Goal: Transaction & Acquisition: Purchase product/service

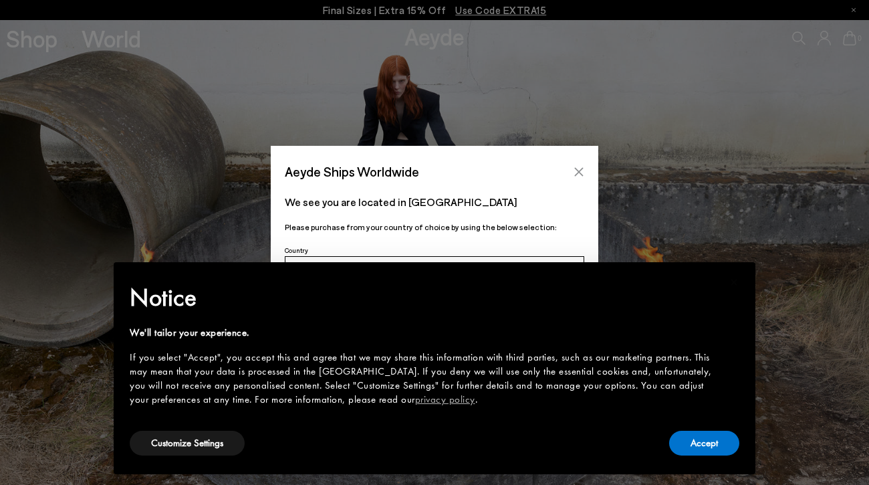
click at [579, 175] on icon "Close" at bounding box center [579, 171] width 11 height 11
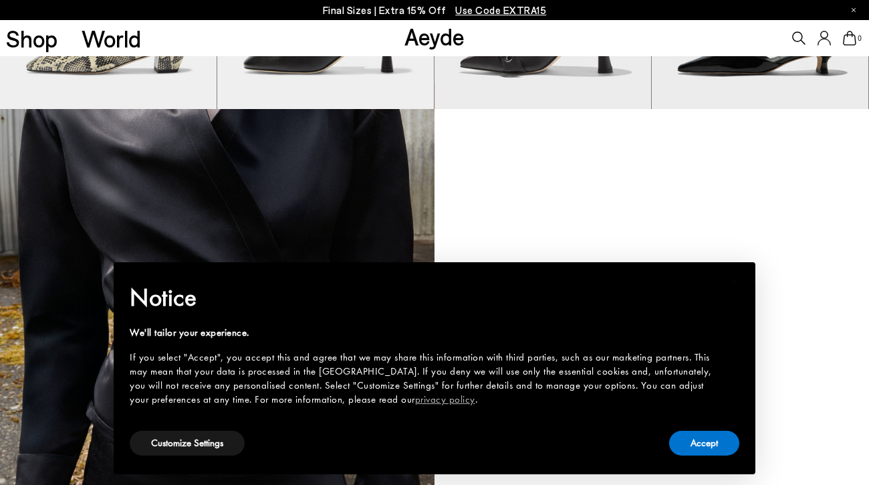
scroll to position [1290, 0]
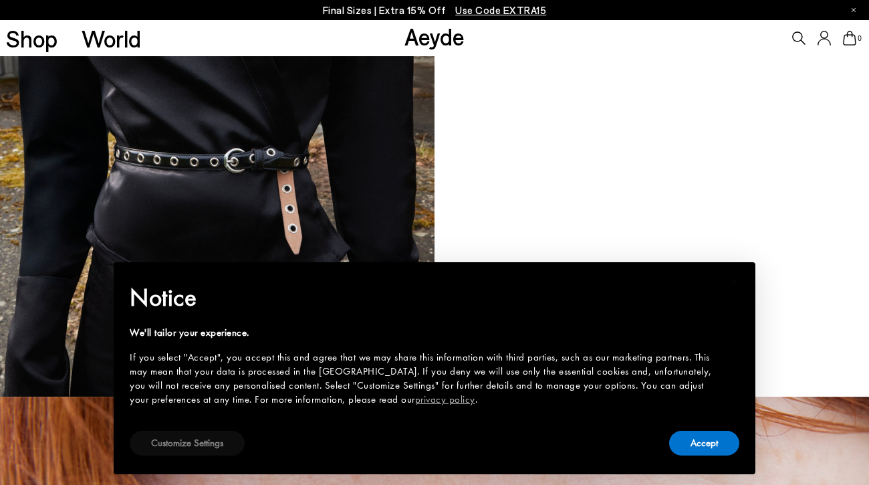
click at [210, 448] on button "Customize Settings" at bounding box center [187, 443] width 115 height 25
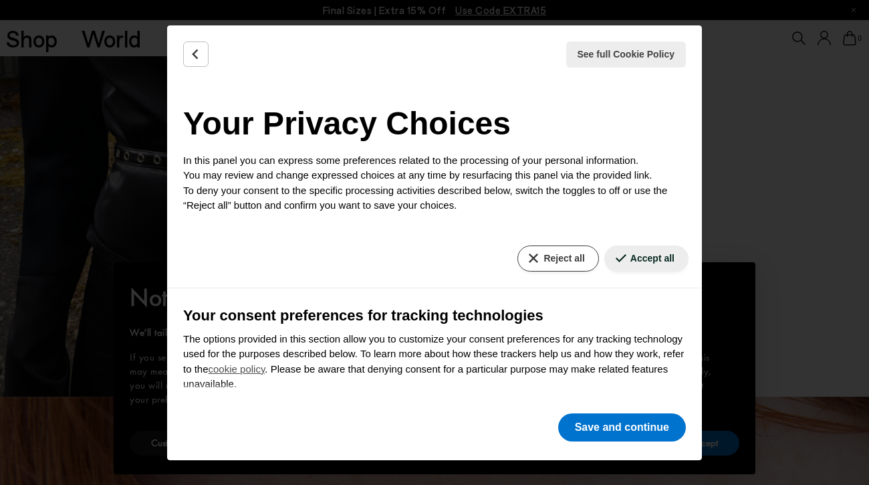
click at [535, 257] on button "Reject all" at bounding box center [558, 258] width 81 height 26
click at [554, 255] on button "Reject all" at bounding box center [558, 258] width 81 height 26
click at [610, 439] on button "Save and continue" at bounding box center [622, 427] width 128 height 28
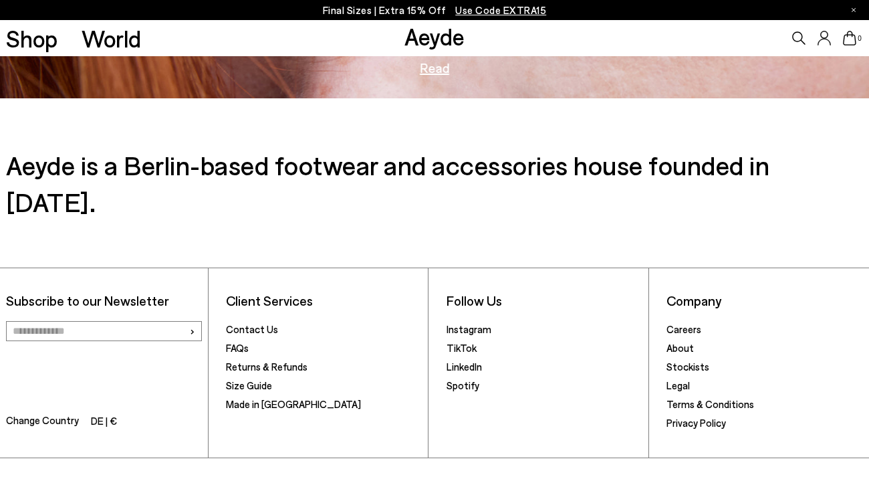
scroll to position [2077, 0]
click at [681, 324] on link "Careers" at bounding box center [684, 330] width 35 height 12
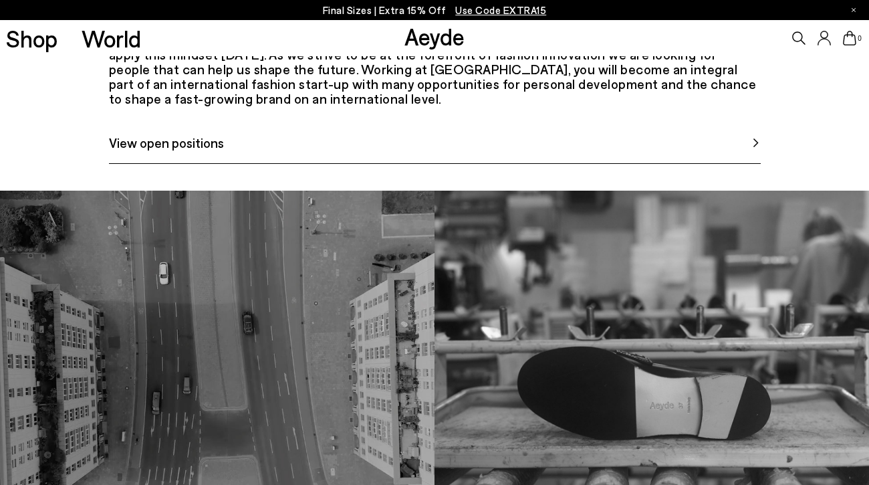
scroll to position [653, 0]
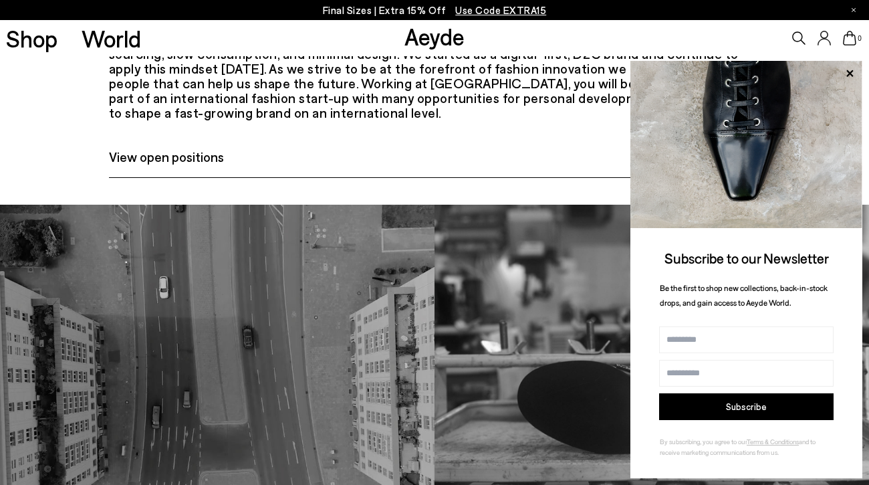
click at [849, 76] on icon at bounding box center [850, 73] width 7 height 7
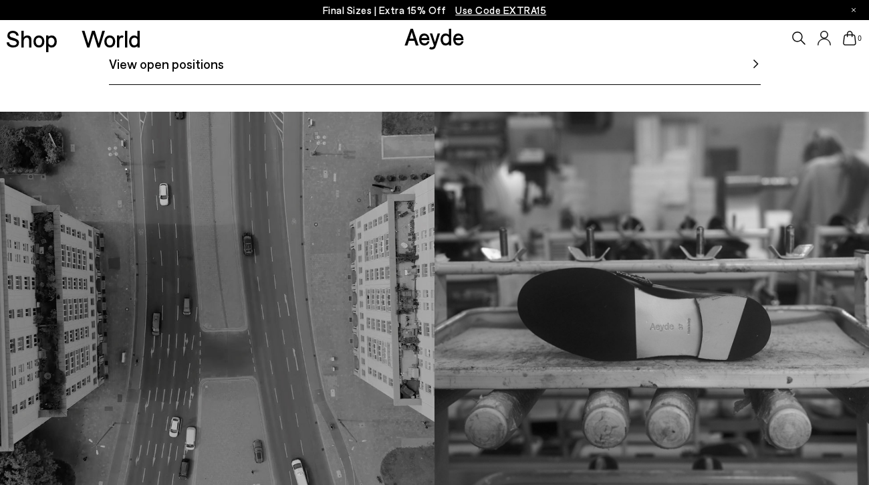
scroll to position [746, 0]
click at [217, 74] on span "View open positions" at bounding box center [166, 63] width 115 height 20
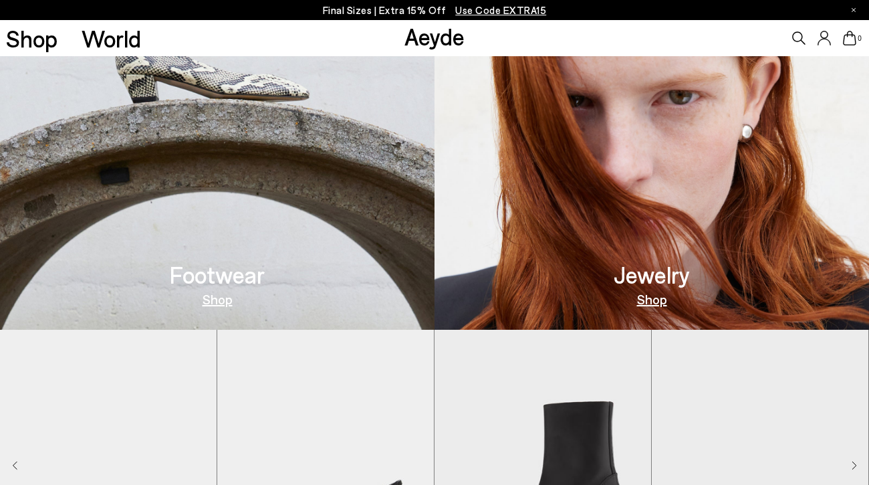
scroll to position [620, 0]
click at [221, 304] on link "Shop" at bounding box center [218, 298] width 30 height 13
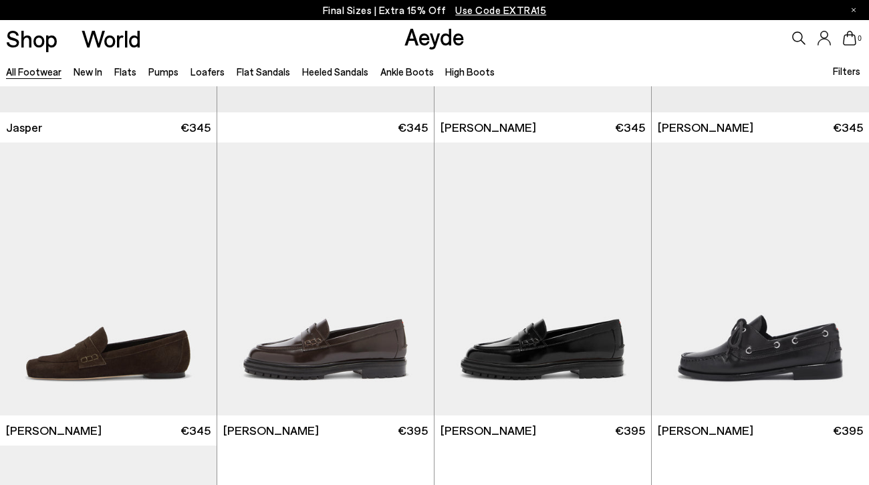
scroll to position [822, 0]
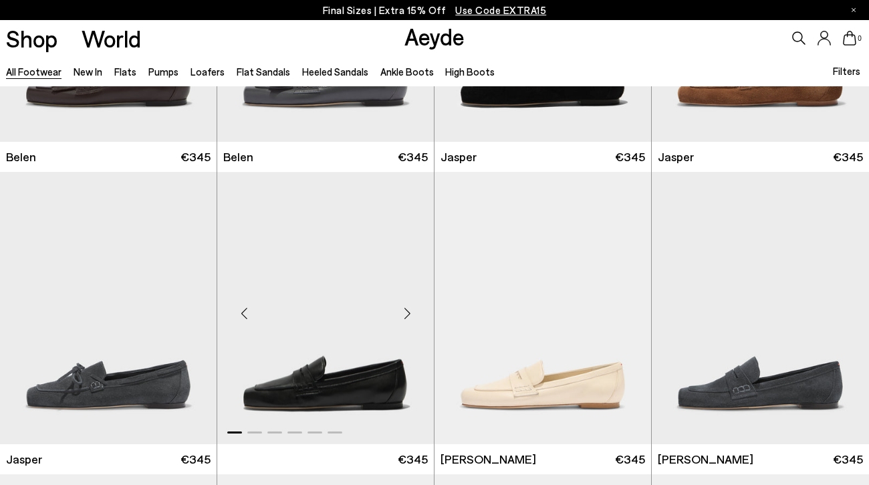
click at [269, 390] on img "1 / 6" at bounding box center [325, 308] width 217 height 273
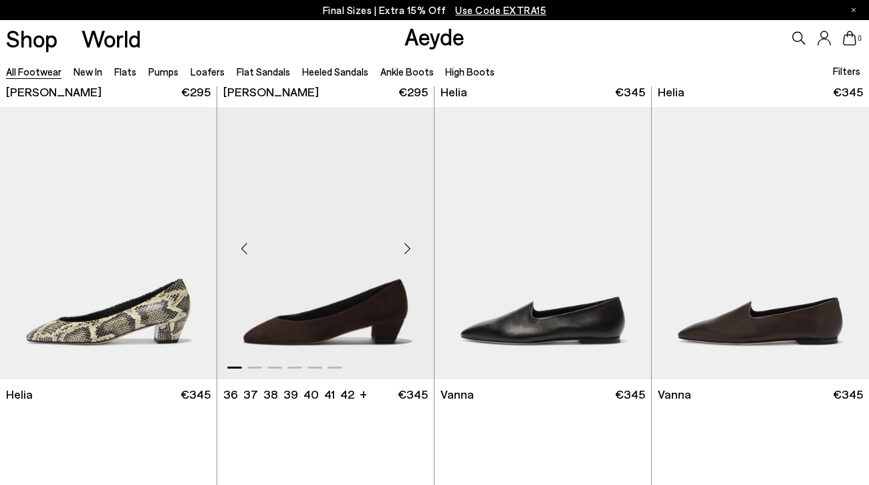
scroll to position [3032, 0]
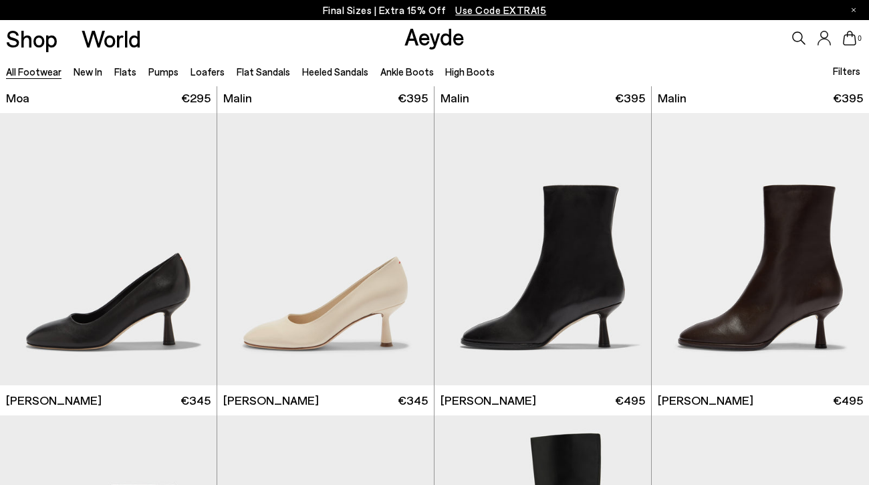
scroll to position [5905, 0]
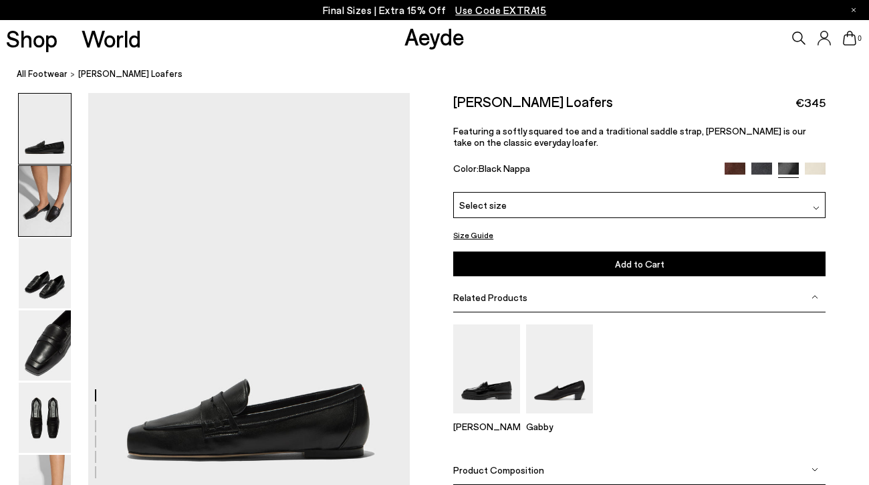
click at [49, 199] on img at bounding box center [45, 201] width 52 height 70
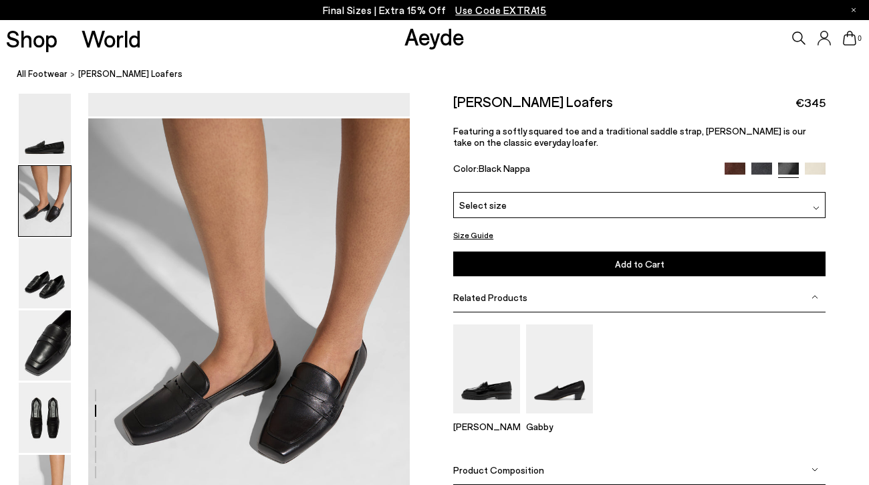
scroll to position [432, 0]
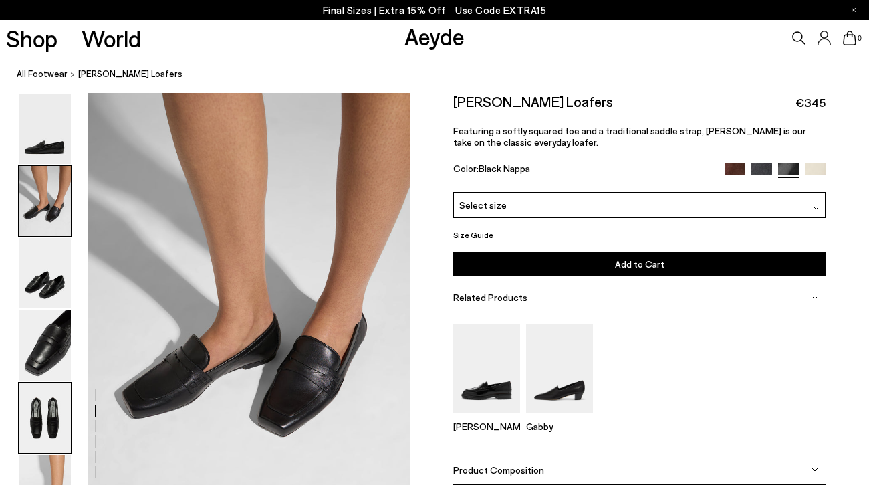
click at [39, 407] on img at bounding box center [45, 417] width 52 height 70
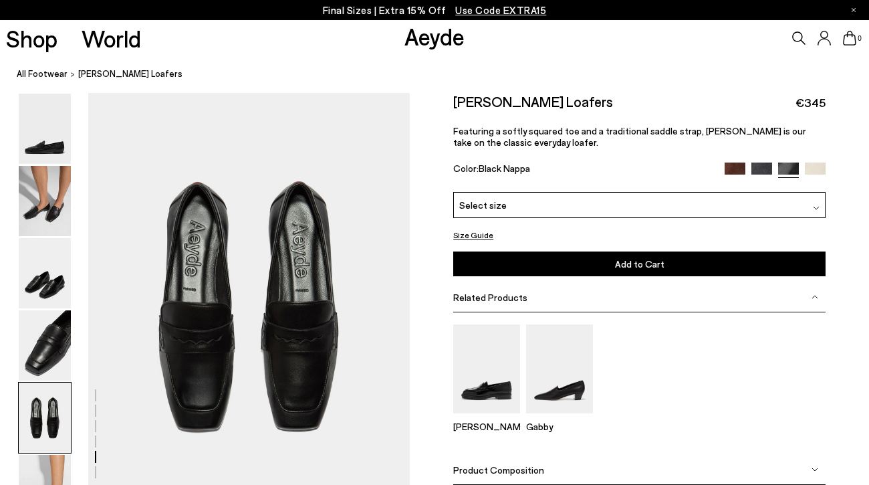
scroll to position [1710, 0]
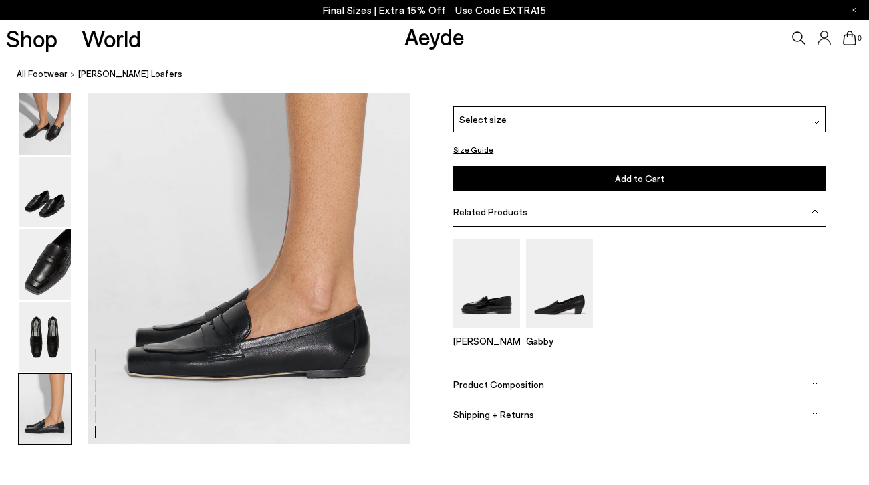
click at [39, 407] on img at bounding box center [45, 408] width 52 height 70
